Goal: Find specific page/section: Find specific page/section

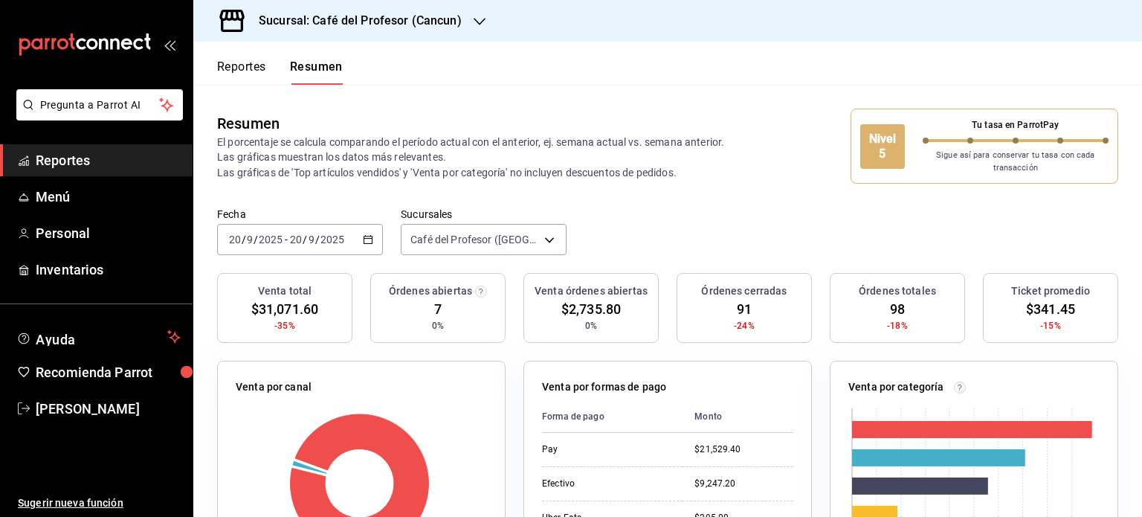
click at [473, 23] on icon "button" at bounding box center [479, 22] width 12 height 12
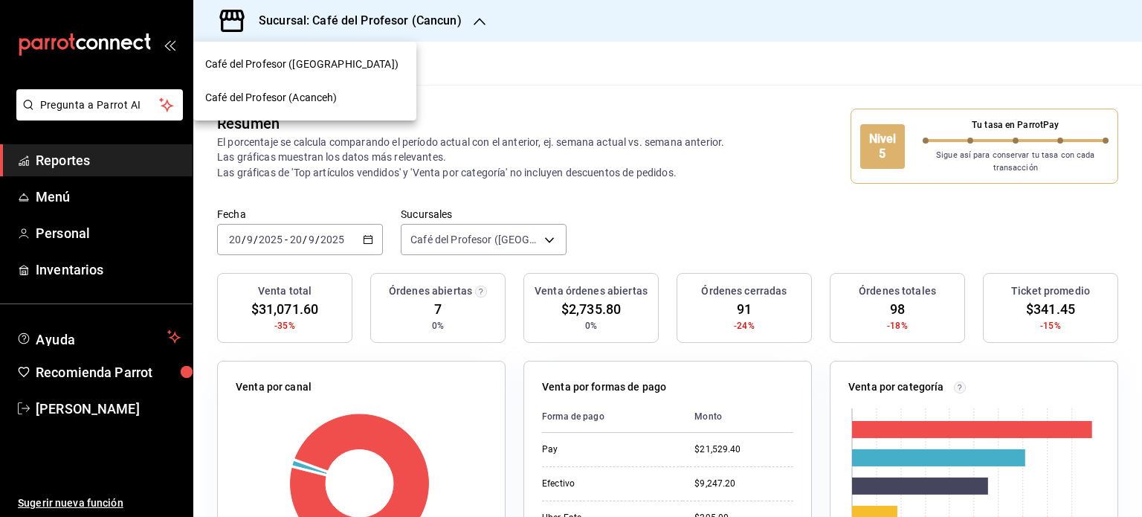
click at [326, 94] on span "Café del Profesor (Acanceh)" at bounding box center [271, 98] width 132 height 16
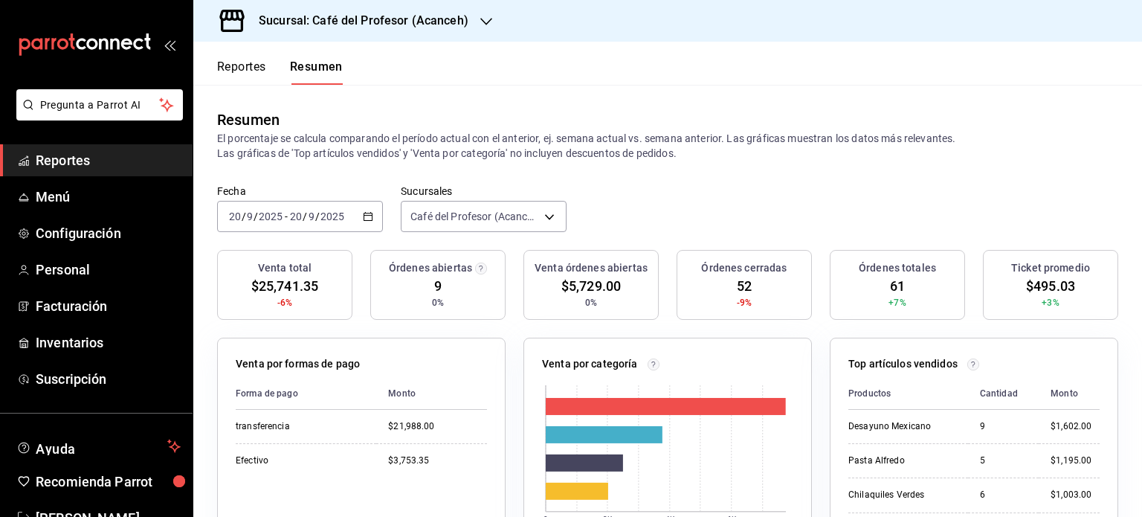
click at [484, 20] on icon "button" at bounding box center [486, 22] width 12 height 12
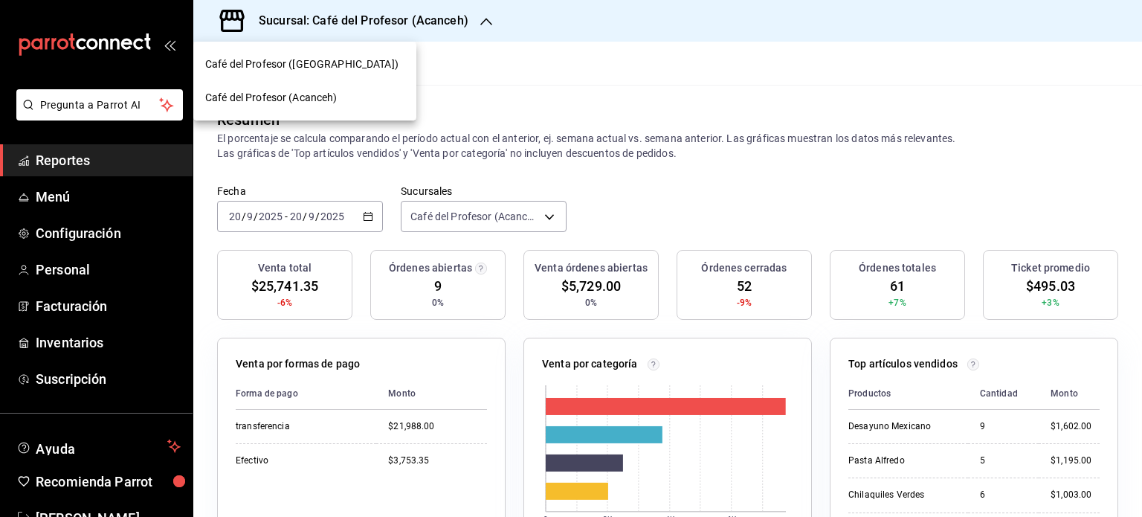
click at [330, 65] on span "Café del Profesor ([GEOGRAPHIC_DATA])" at bounding box center [301, 64] width 193 height 16
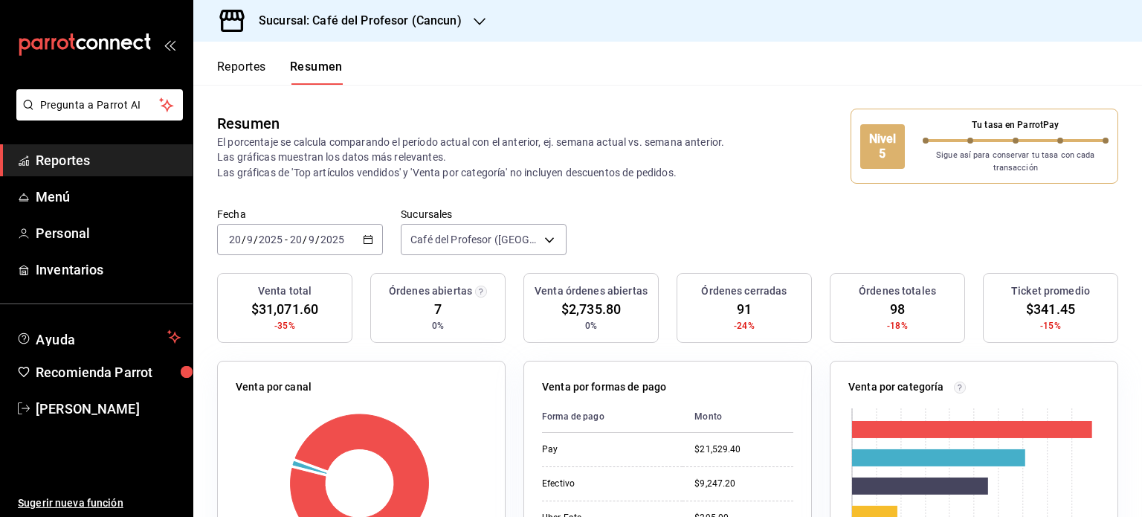
click at [473, 28] on div at bounding box center [479, 21] width 12 height 16
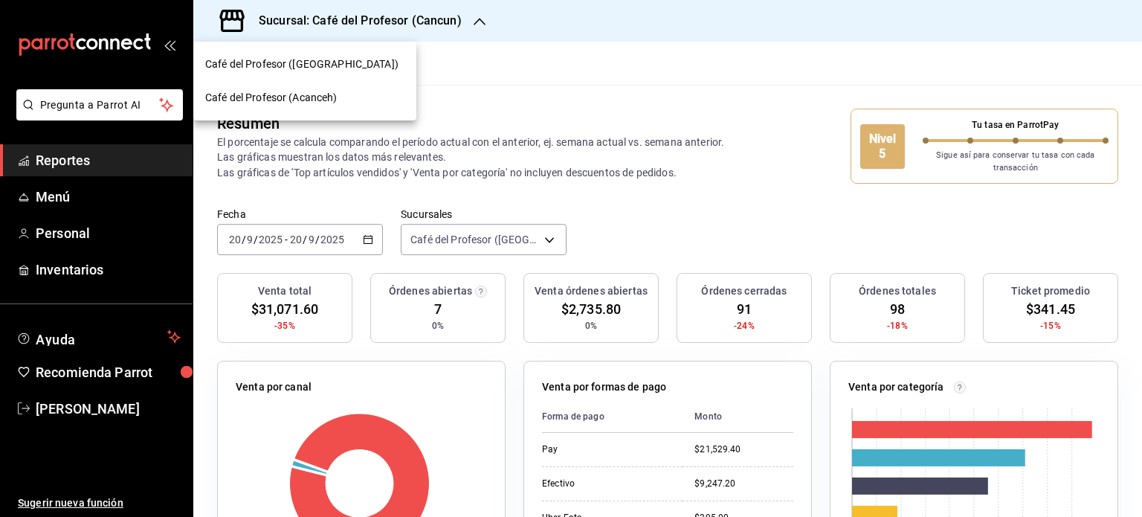
click at [365, 100] on div "Café del Profesor (Acanceh)" at bounding box center [304, 98] width 199 height 16
